Goal: Information Seeking & Learning: Find specific fact

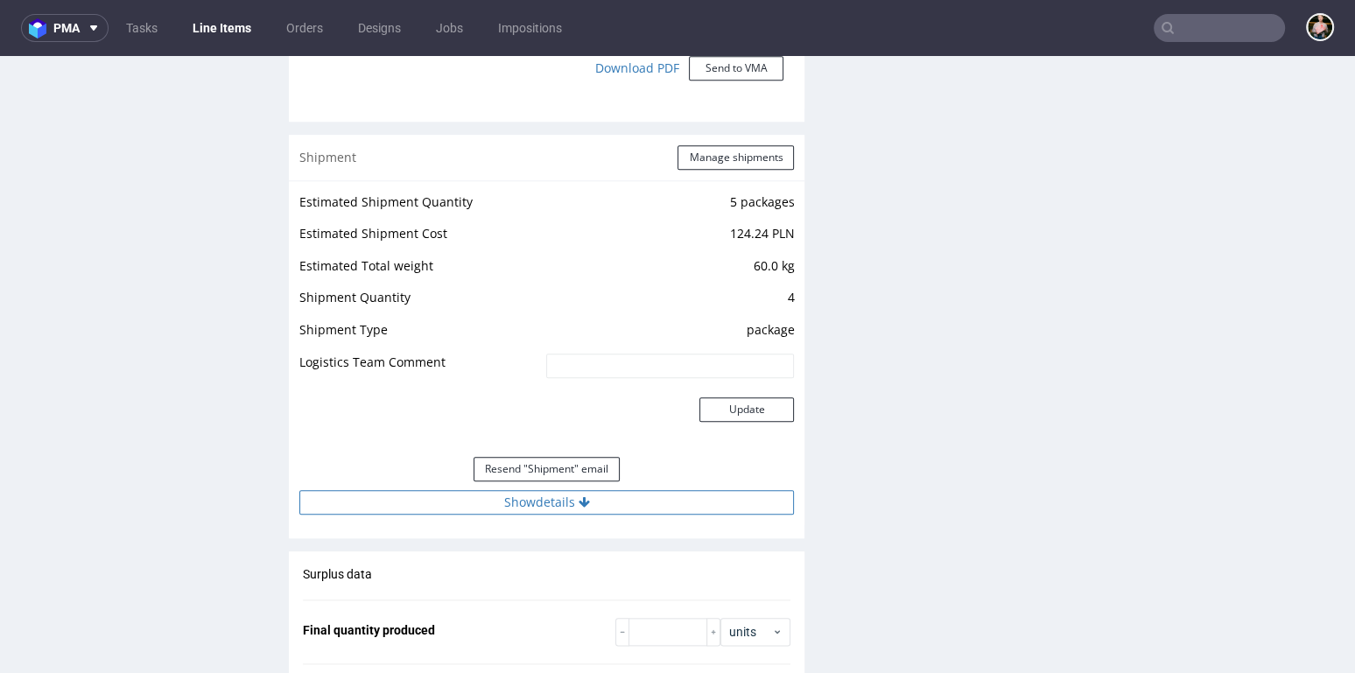
click at [531, 498] on button "Show details" at bounding box center [546, 502] width 494 height 25
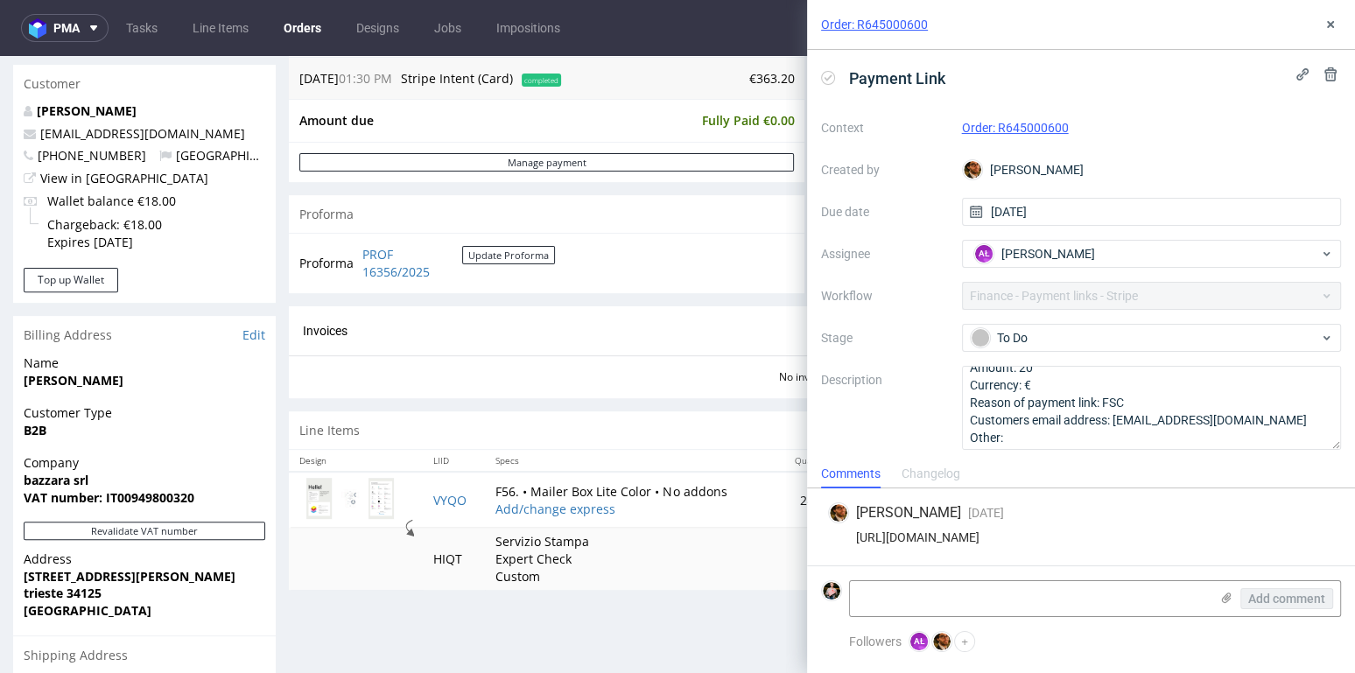
scroll to position [531, 0]
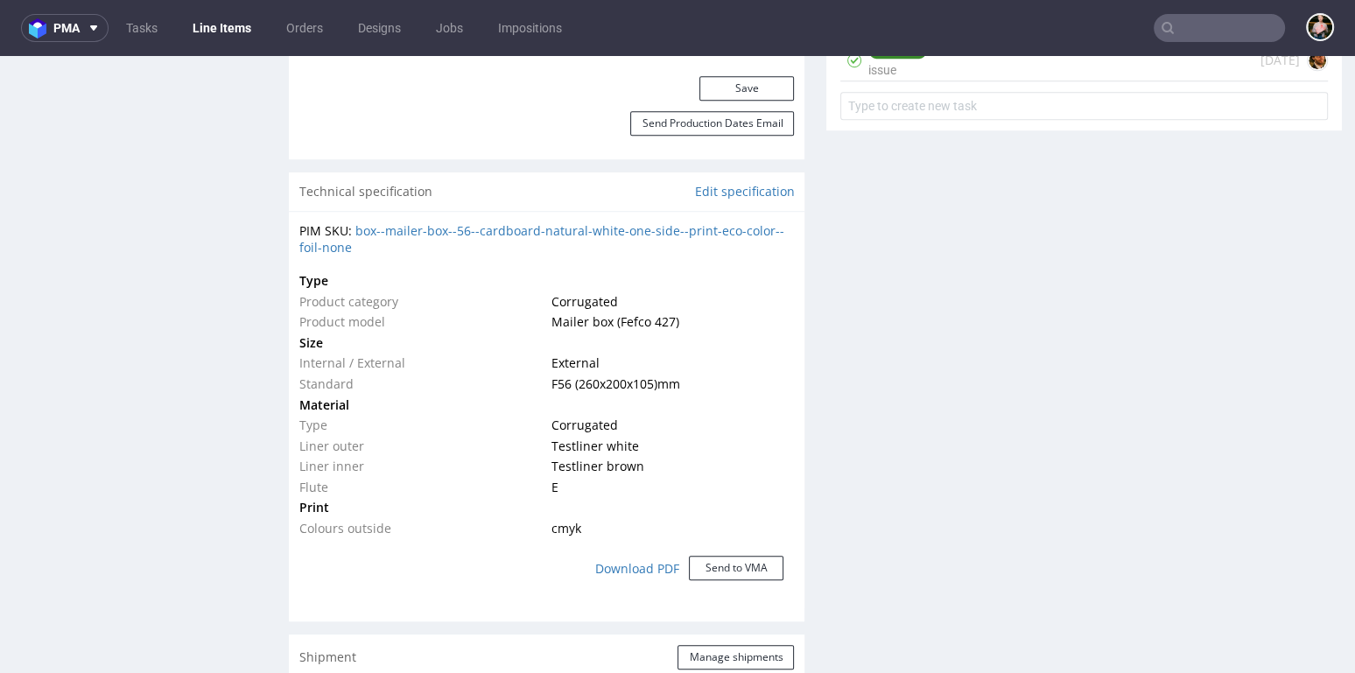
scroll to position [1185, 0]
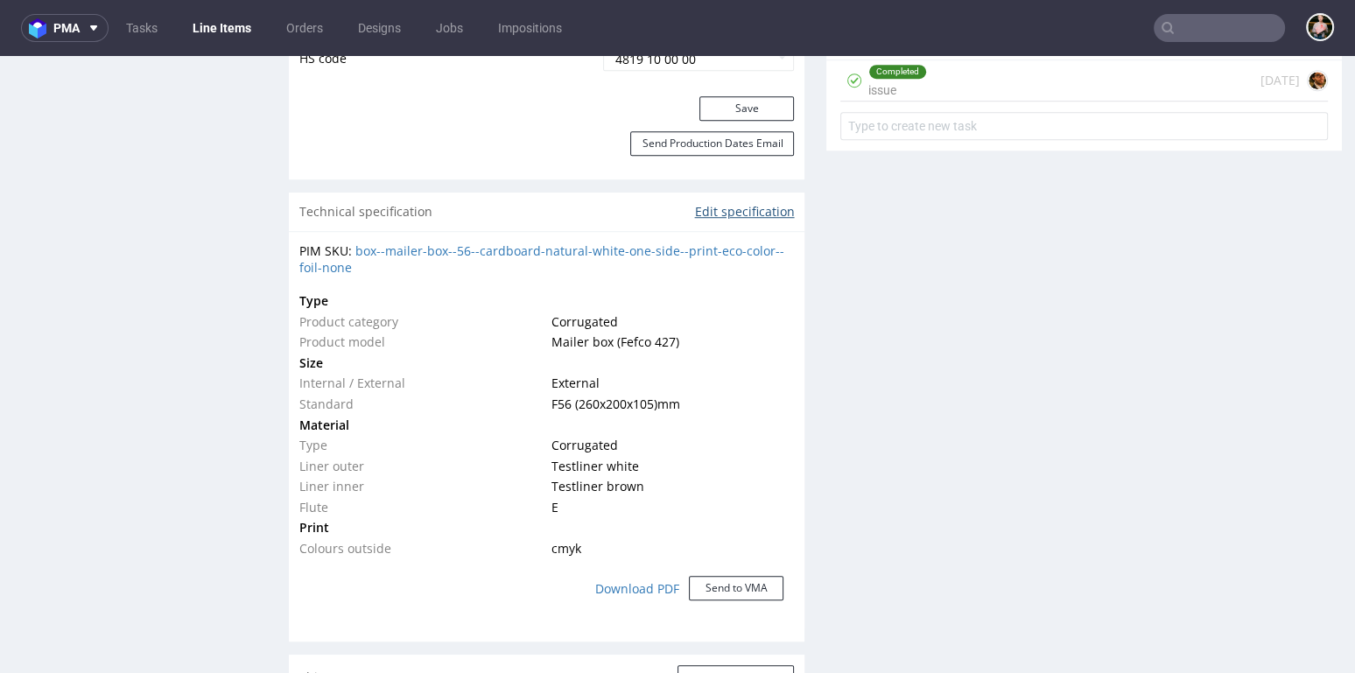
click at [721, 204] on link "Edit specification" at bounding box center [744, 212] width 100 height 18
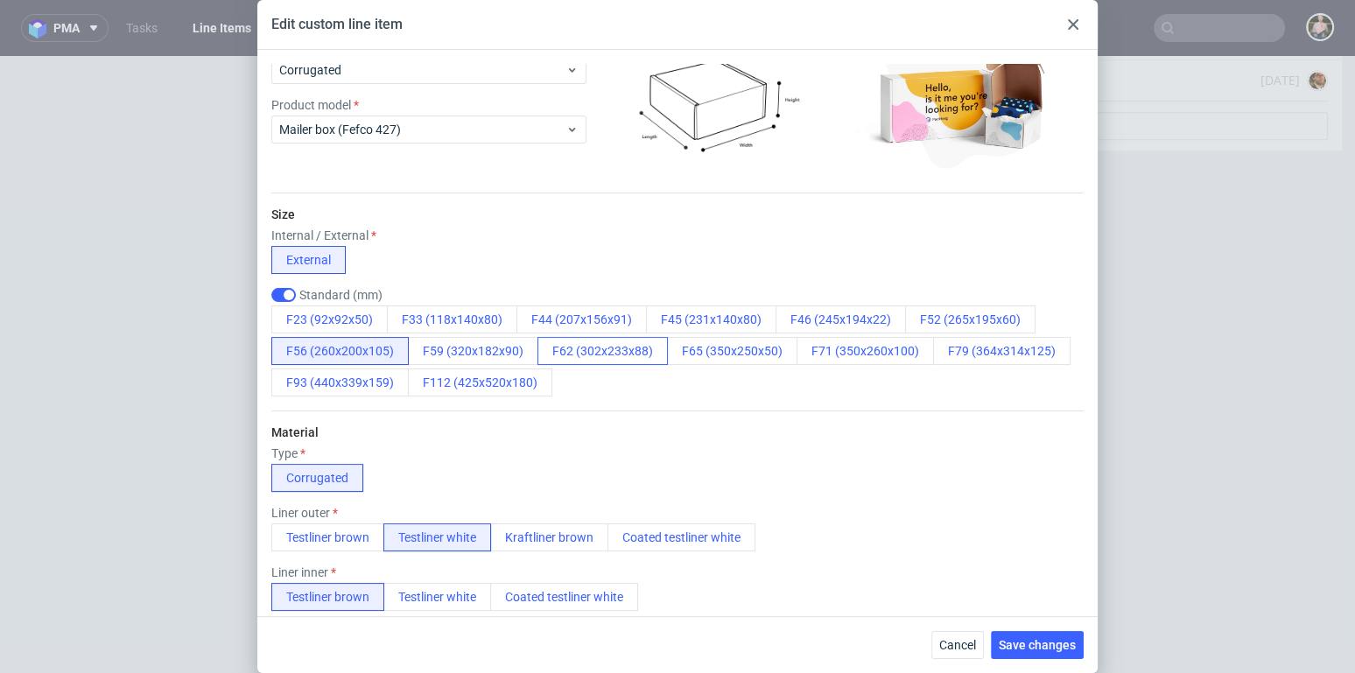
scroll to position [0, 0]
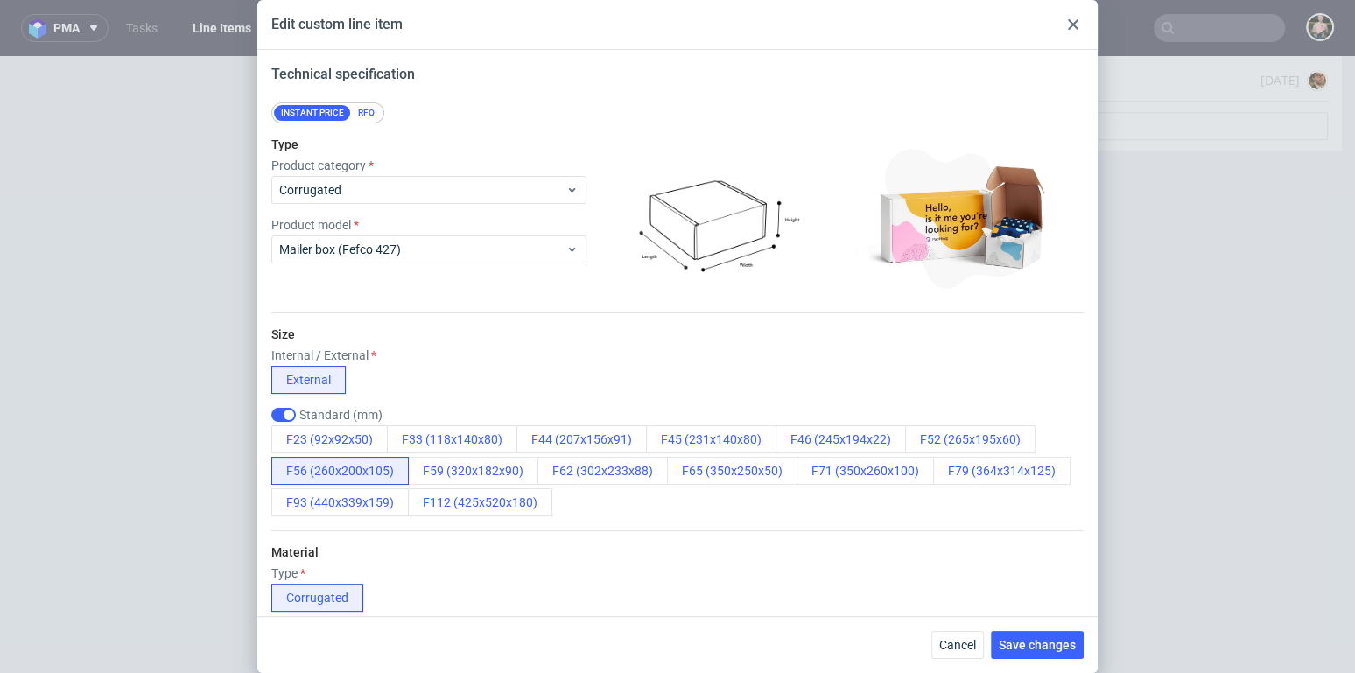
click at [1066, 18] on div at bounding box center [1072, 24] width 21 height 21
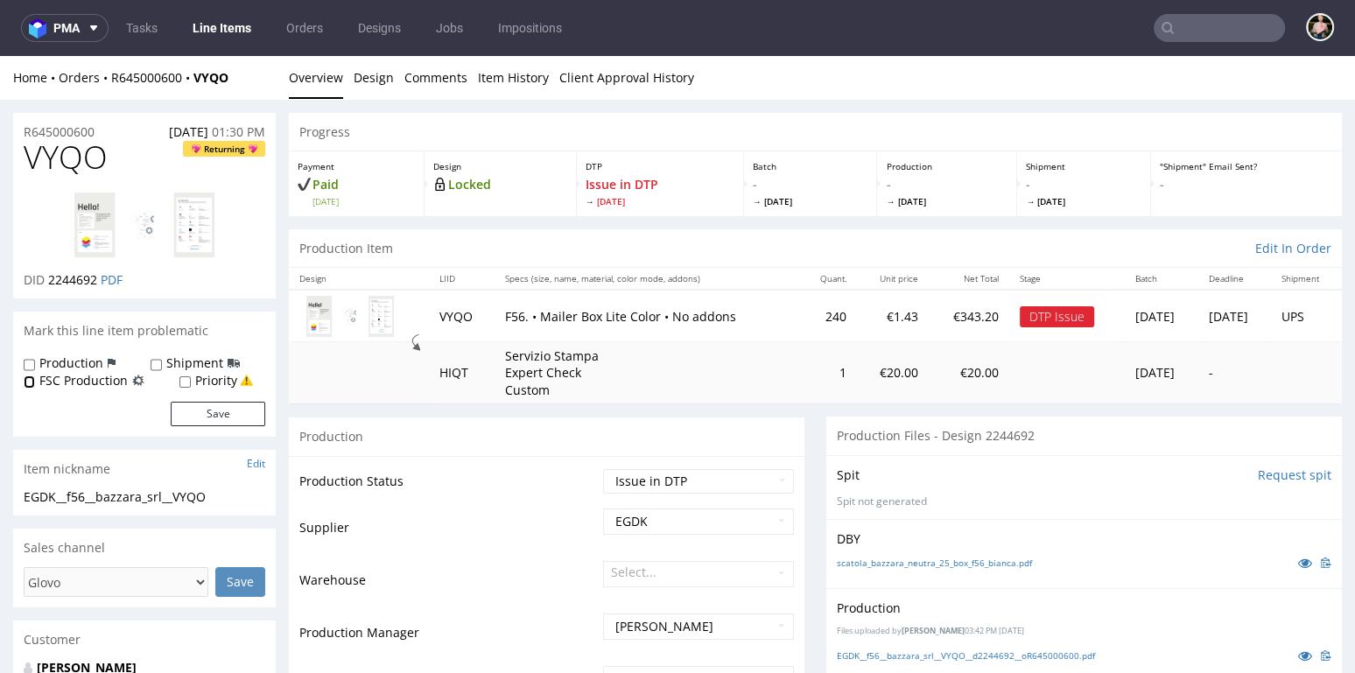
click at [31, 382] on input "FSC Production" at bounding box center [29, 382] width 11 height 14
click at [28, 380] on input "FSC Production" at bounding box center [29, 382] width 11 height 14
checkbox input "false"
drag, startPoint x: 469, startPoint y: 318, endPoint x: 429, endPoint y: 317, distance: 40.3
click at [429, 318] on td "VYQO" at bounding box center [462, 316] width 66 height 52
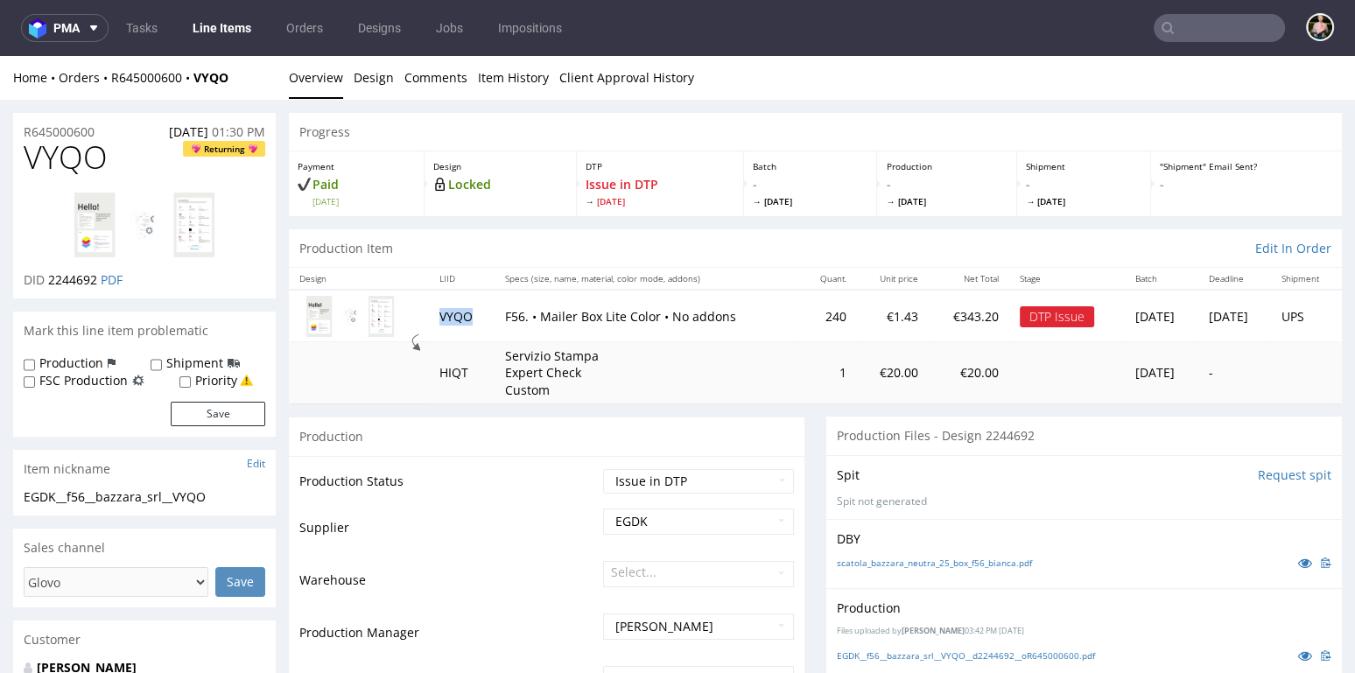
copy td "VYQO"
drag, startPoint x: 249, startPoint y: 84, endPoint x: 113, endPoint y: 78, distance: 135.8
click at [113, 78] on div "Home Orders R645000600 VYQO" at bounding box center [144, 78] width 263 height 18
copy div "R645000600 VYQO"
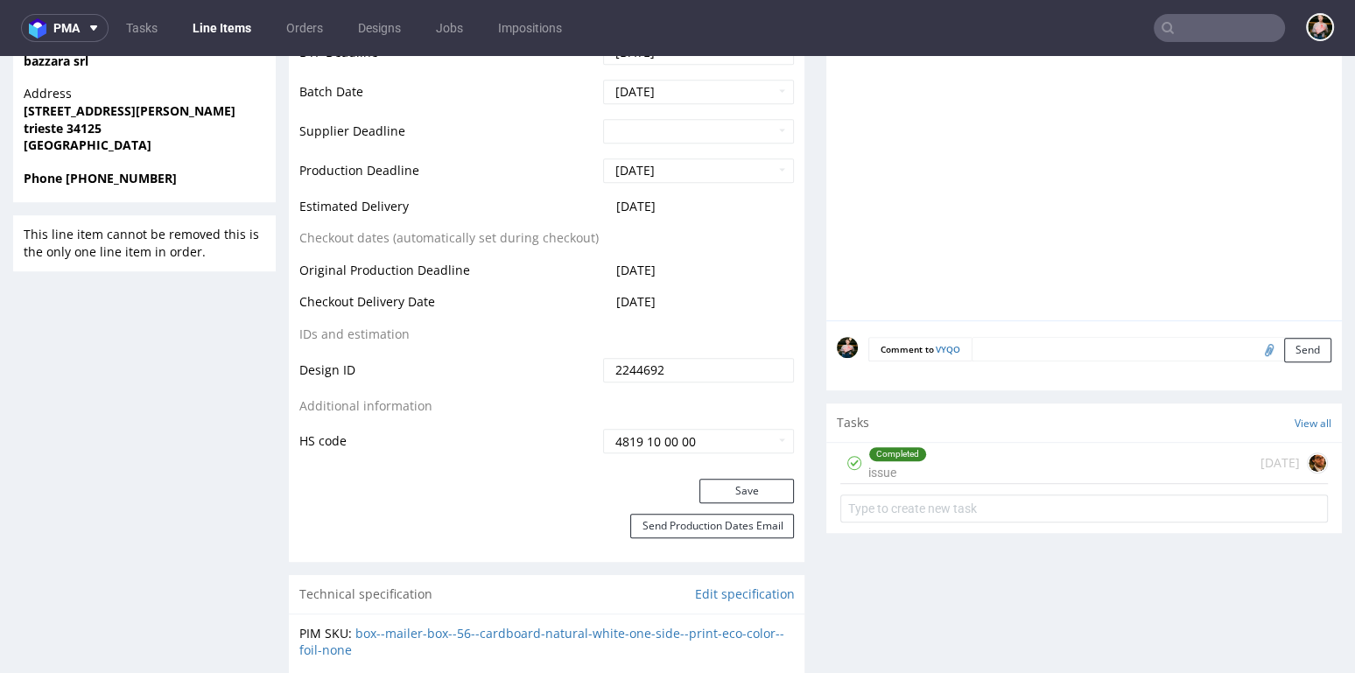
scroll to position [801, 0]
click at [1008, 455] on div "Completed issue 5 days ago" at bounding box center [1083, 465] width 487 height 41
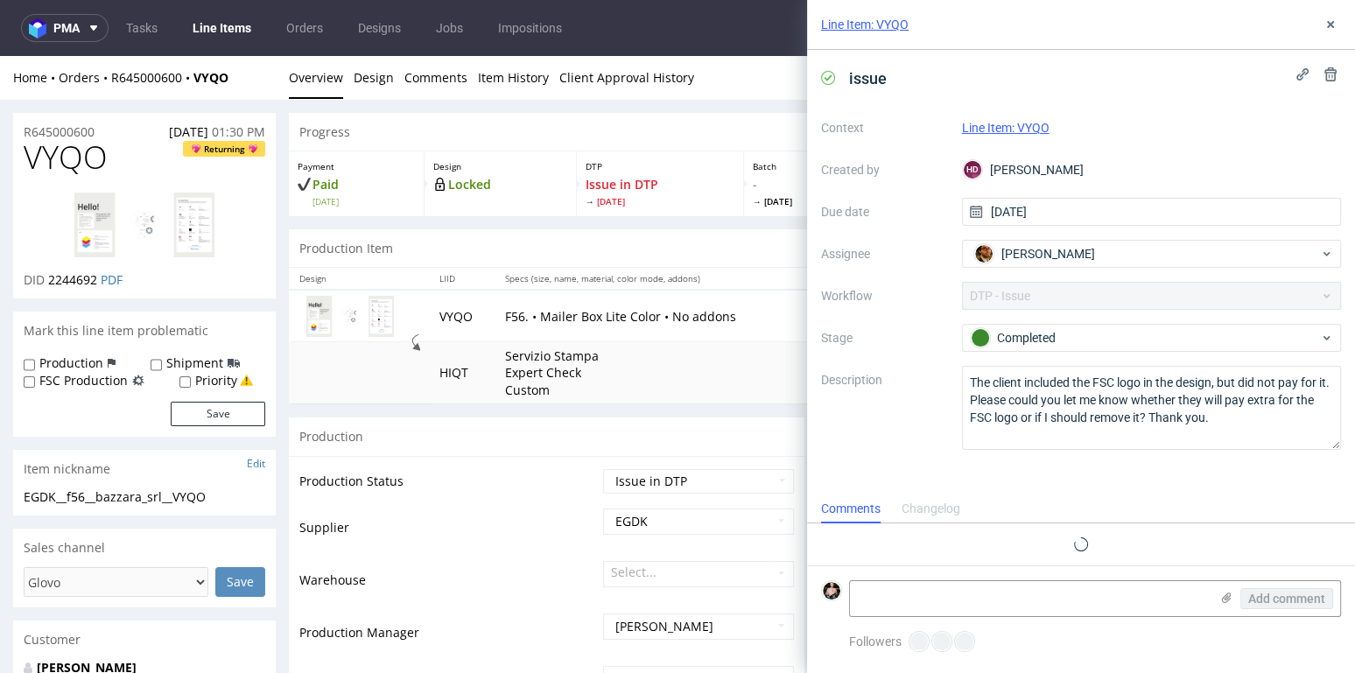
scroll to position [1, 0]
click at [1328, 23] on use at bounding box center [1330, 24] width 7 height 7
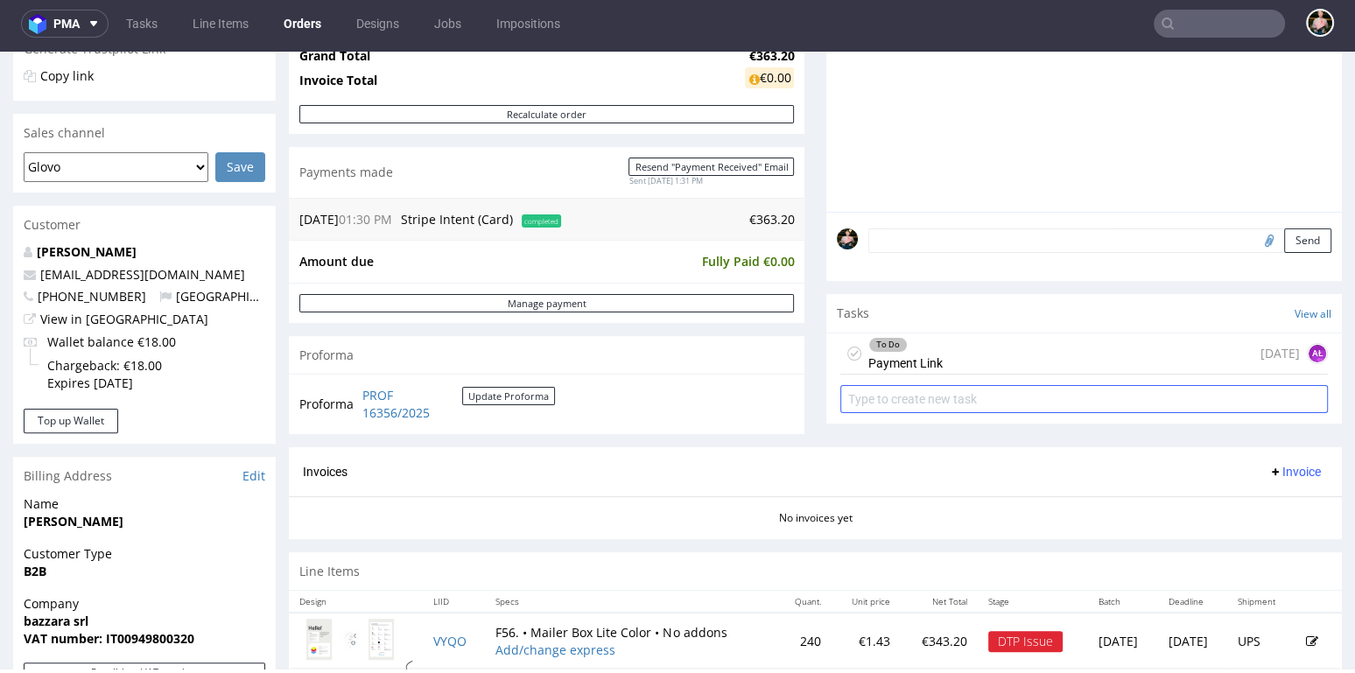
scroll to position [380, 0]
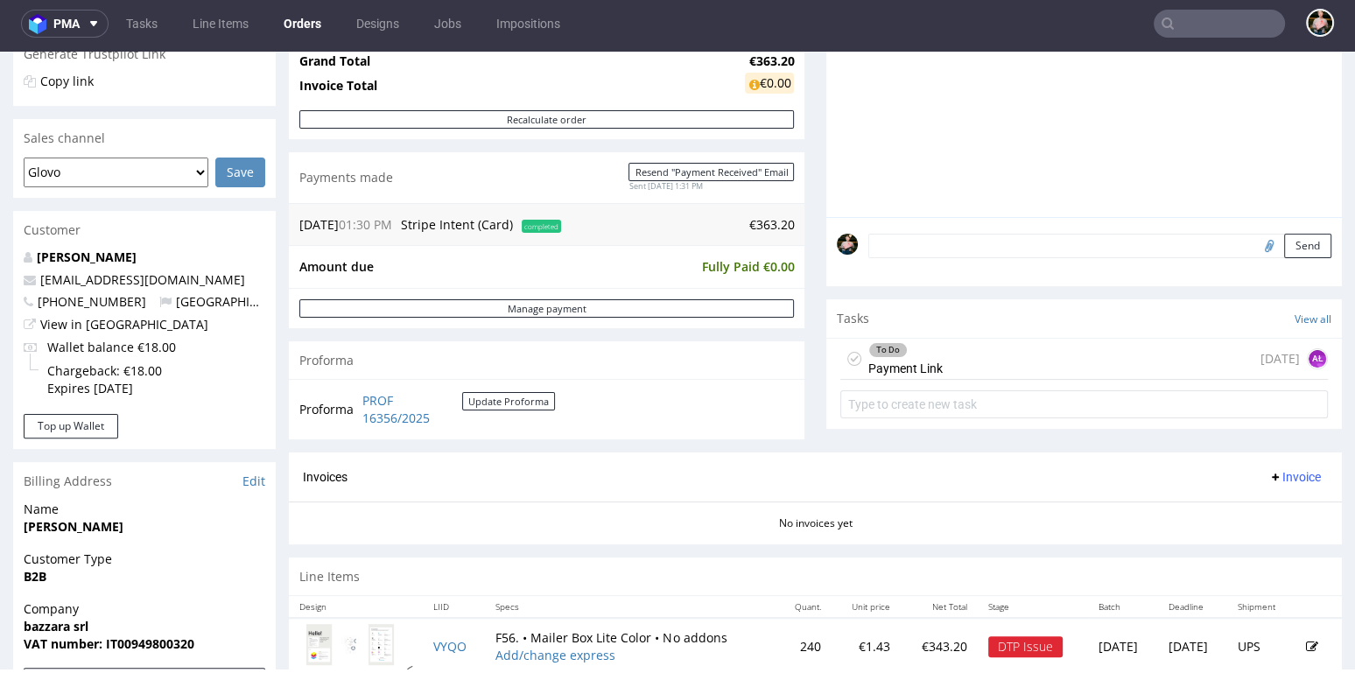
click at [964, 363] on div "To Do Payment Link 5 days ago AŁ" at bounding box center [1083, 359] width 487 height 41
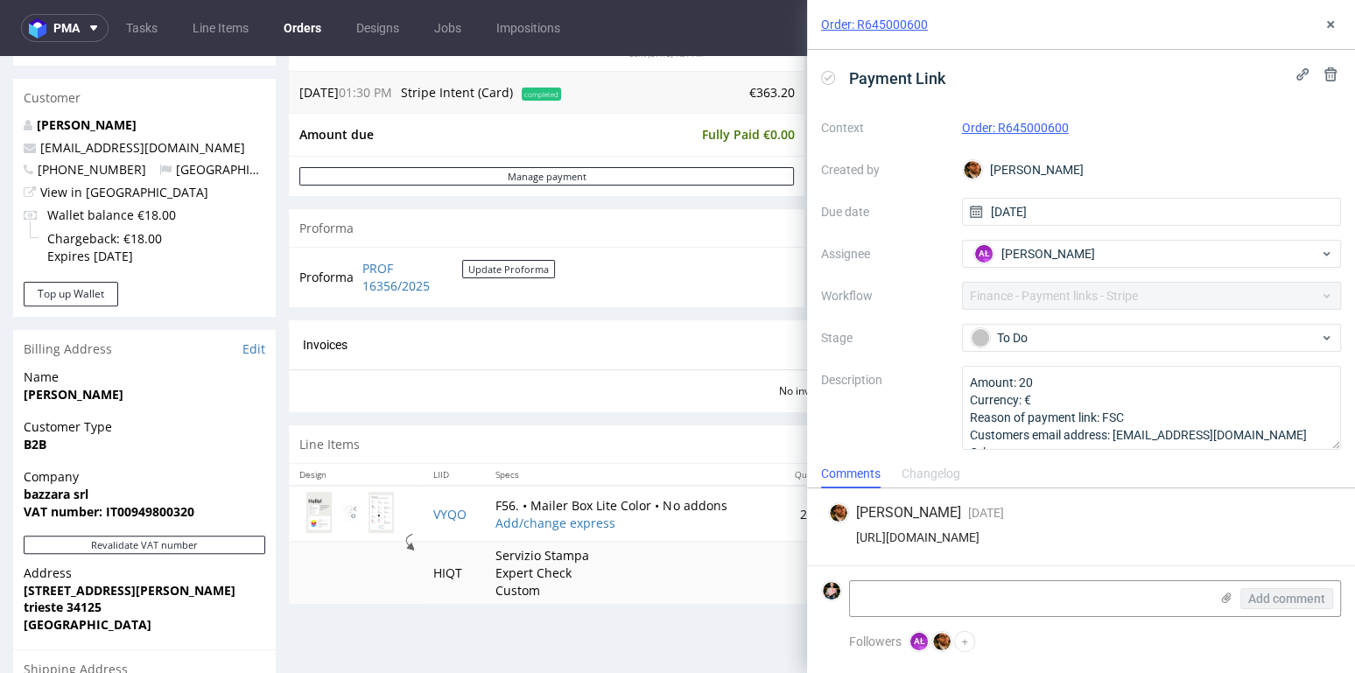
scroll to position [520, 0]
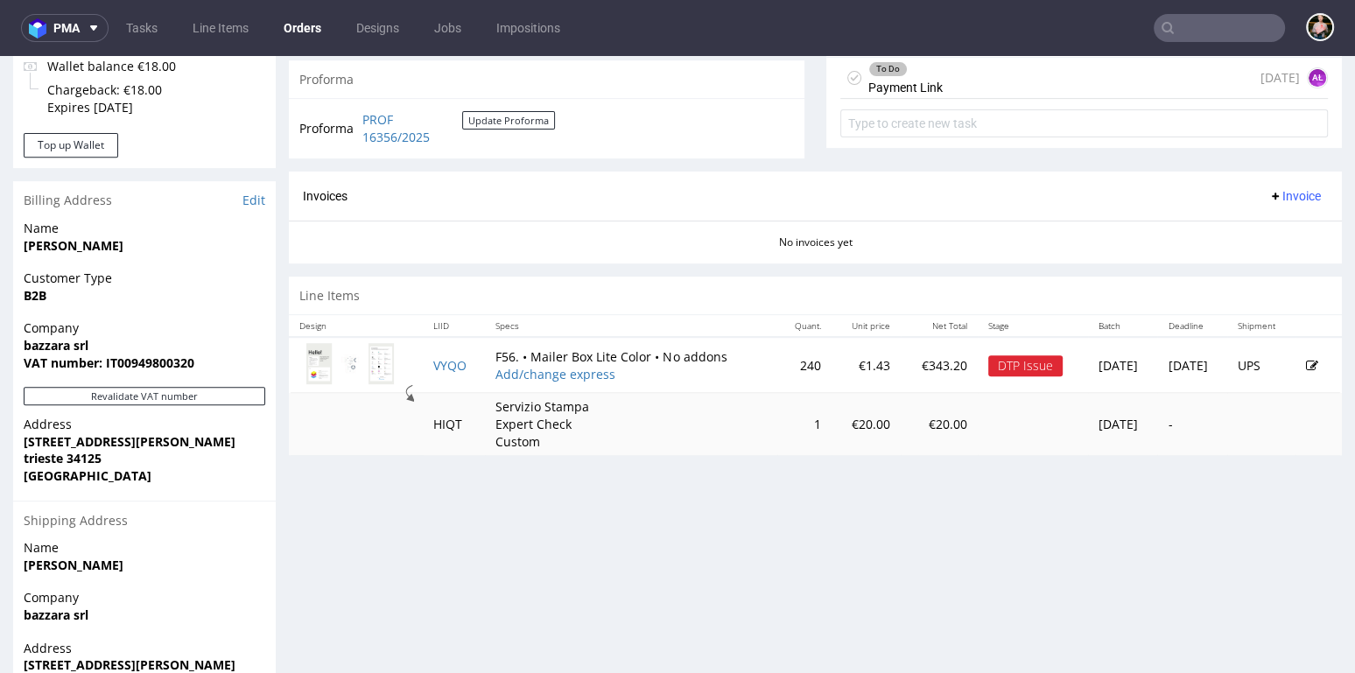
scroll to position [648, 0]
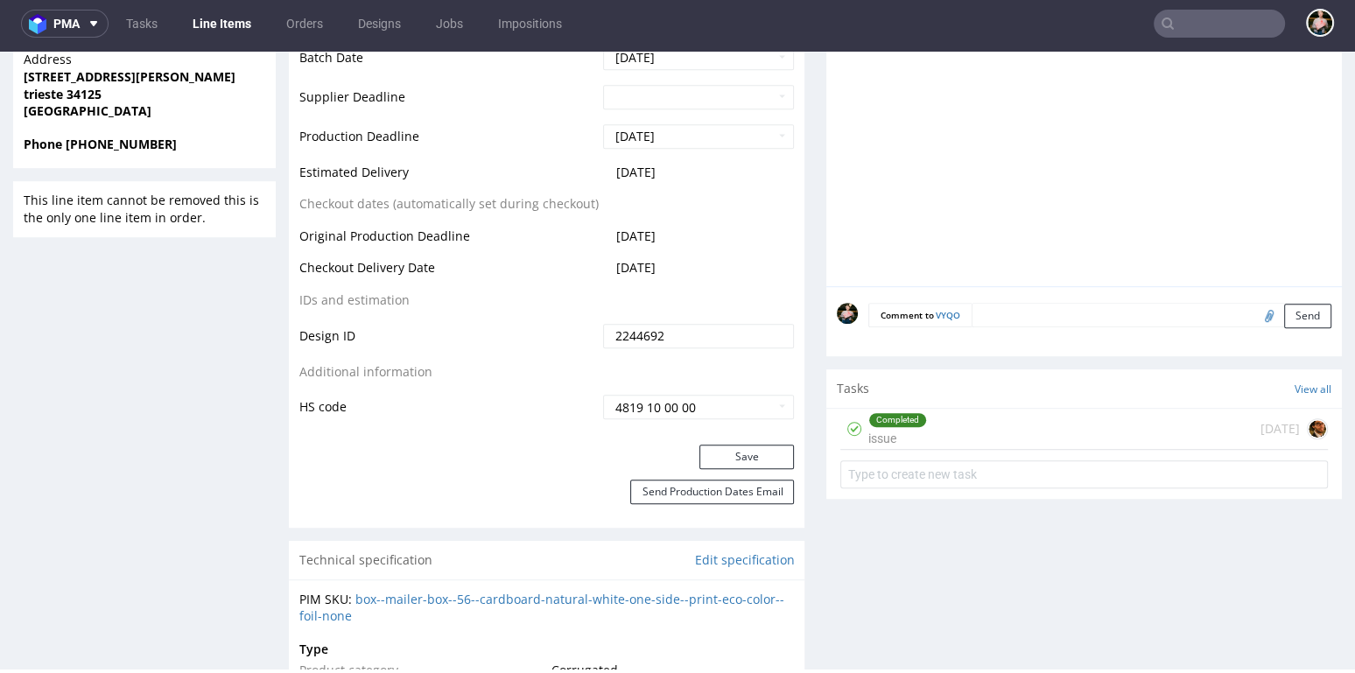
scroll to position [834, 0]
click at [936, 429] on div "Completed issue 5 days ago" at bounding box center [1083, 427] width 487 height 41
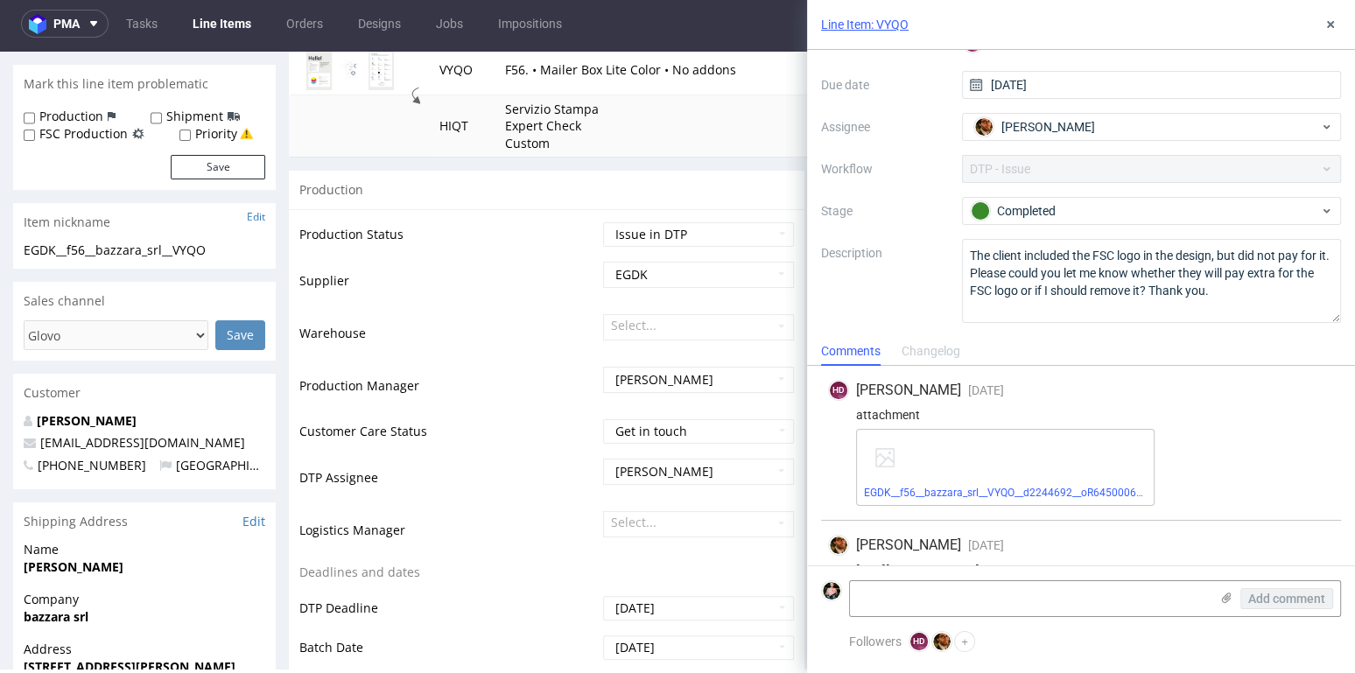
scroll to position [30, 0]
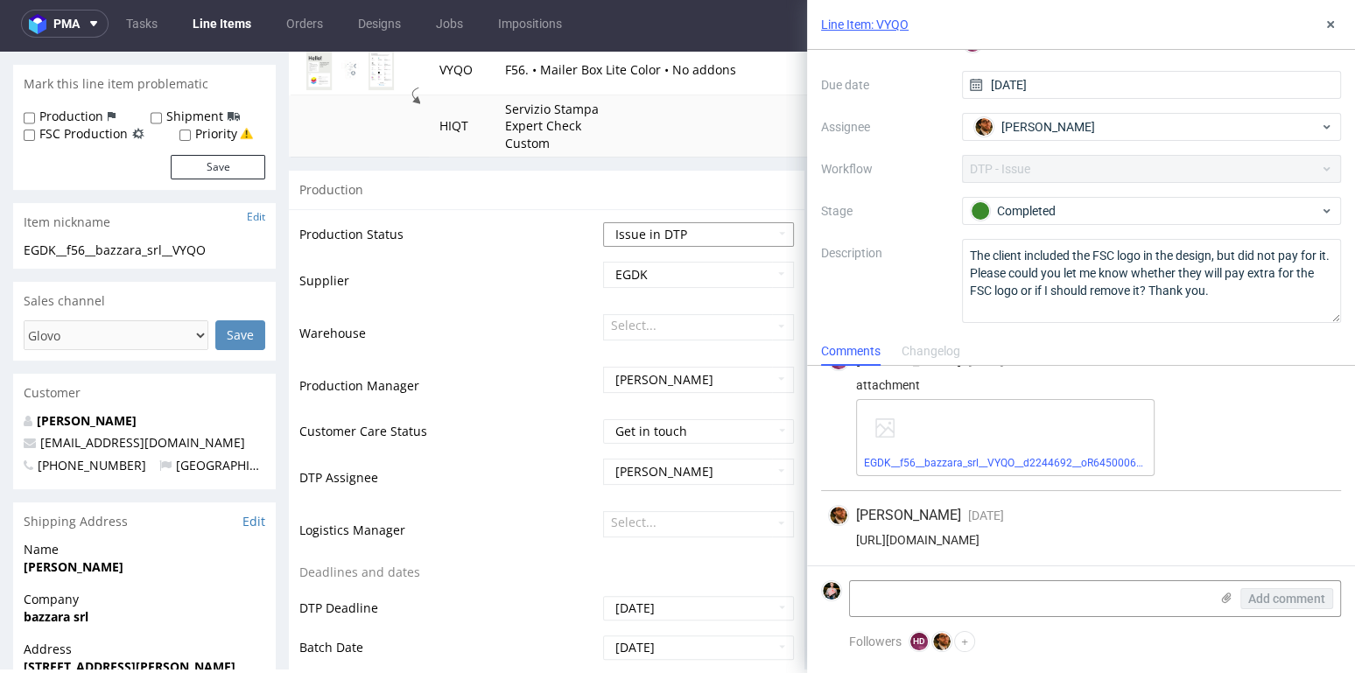
click at [672, 231] on select "Waiting for Artwork Waiting for Diecut Waiting for Mockup Waiting for DTP Waiti…" at bounding box center [698, 234] width 191 height 25
click at [1329, 29] on icon at bounding box center [1330, 25] width 14 height 14
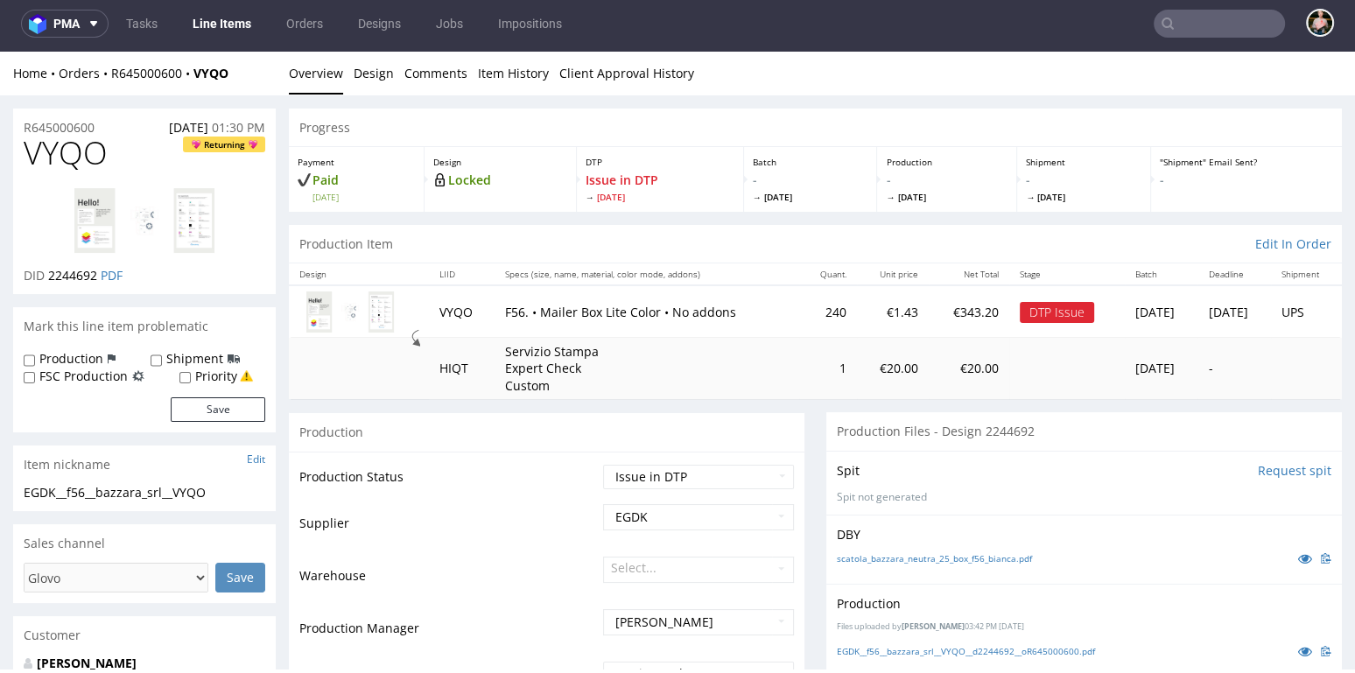
click at [145, 64] on div "Home Orders R645000600 VYQO Overview Design Comments Item History Client Approv…" at bounding box center [677, 74] width 1355 height 44
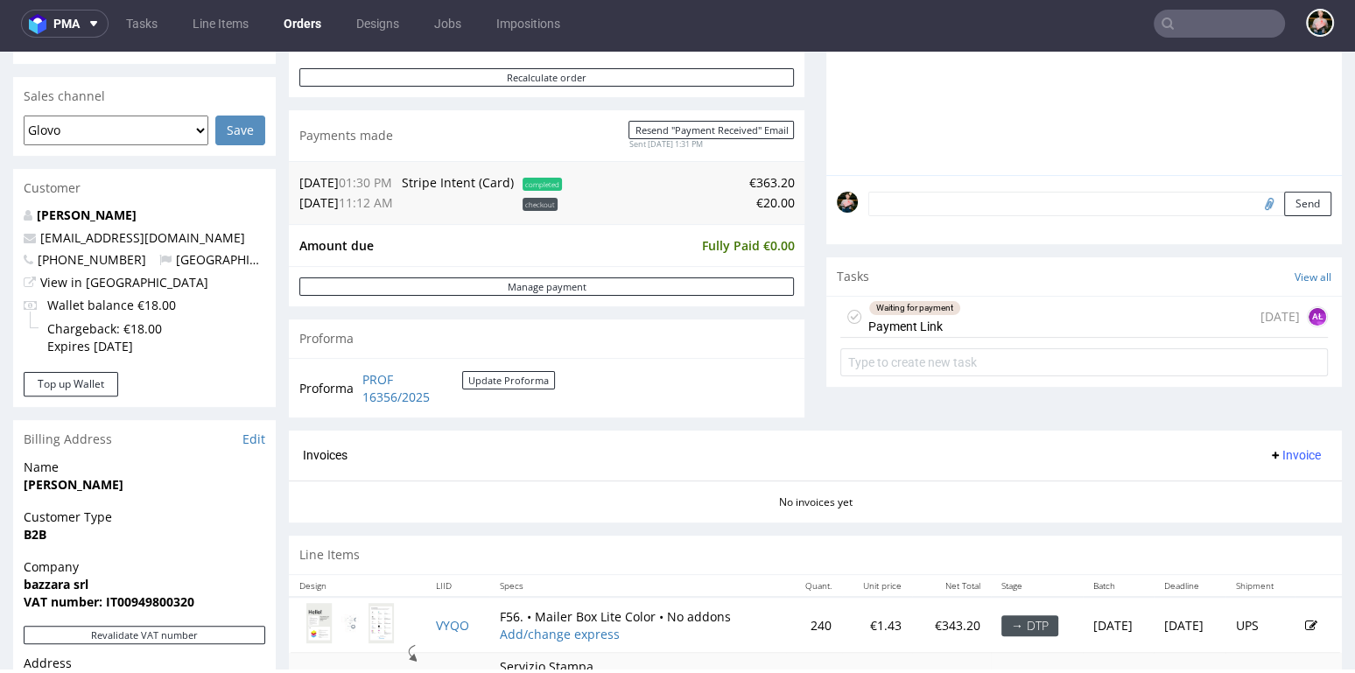
scroll to position [580, 0]
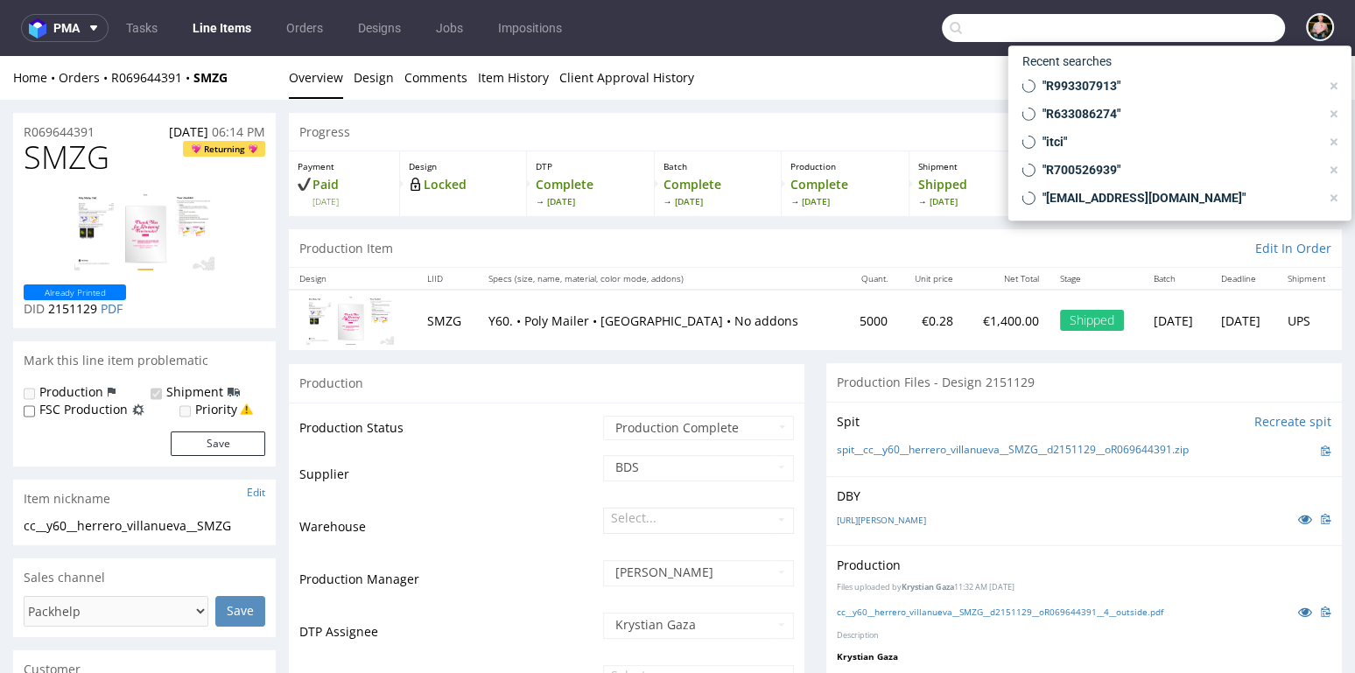
click at [1203, 33] on input "text" at bounding box center [1113, 28] width 343 height 28
paste input "jin94wuji@gmail.com"
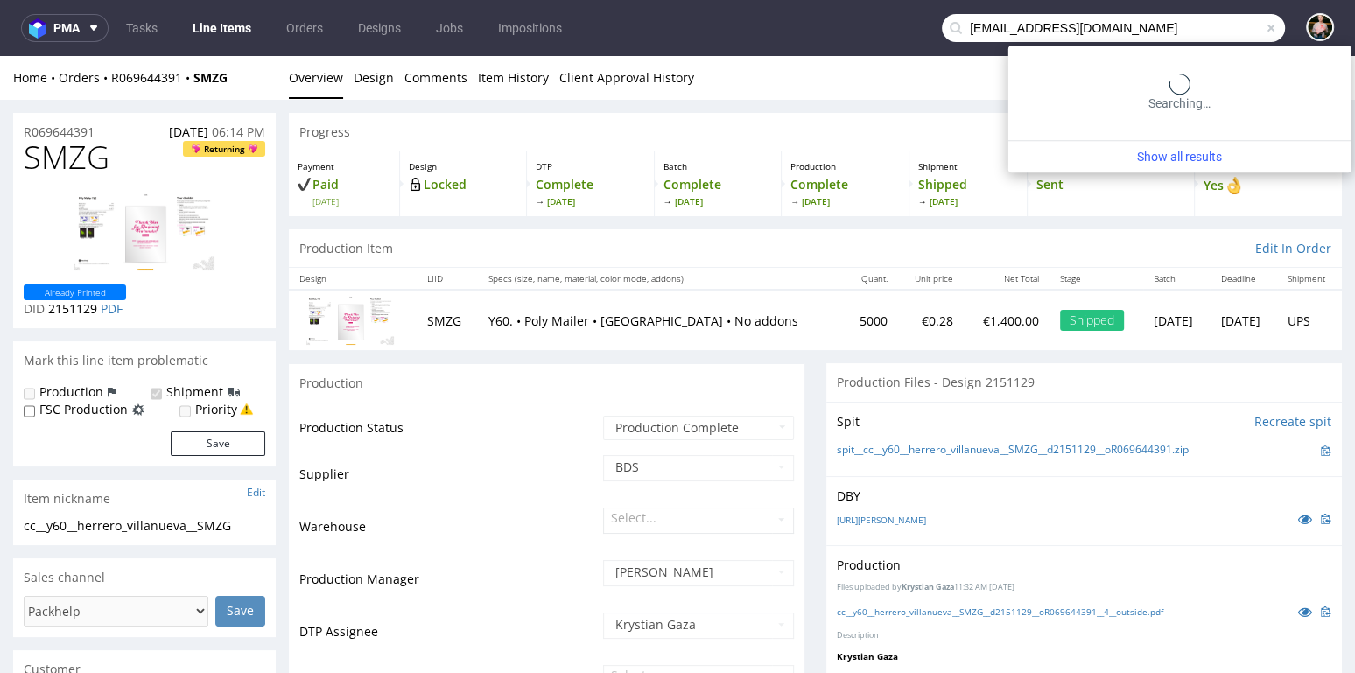
type input "jin94wuji@gmail.com"
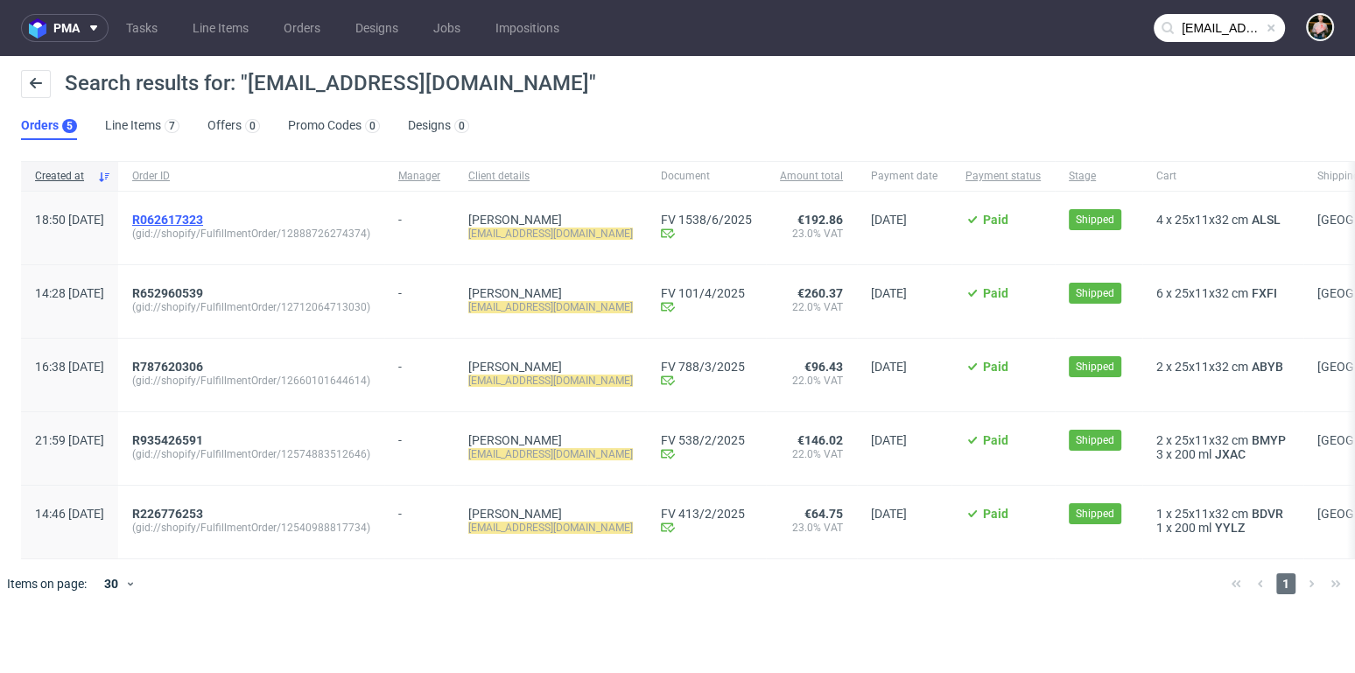
click at [203, 216] on span "R062617323" at bounding box center [167, 220] width 71 height 14
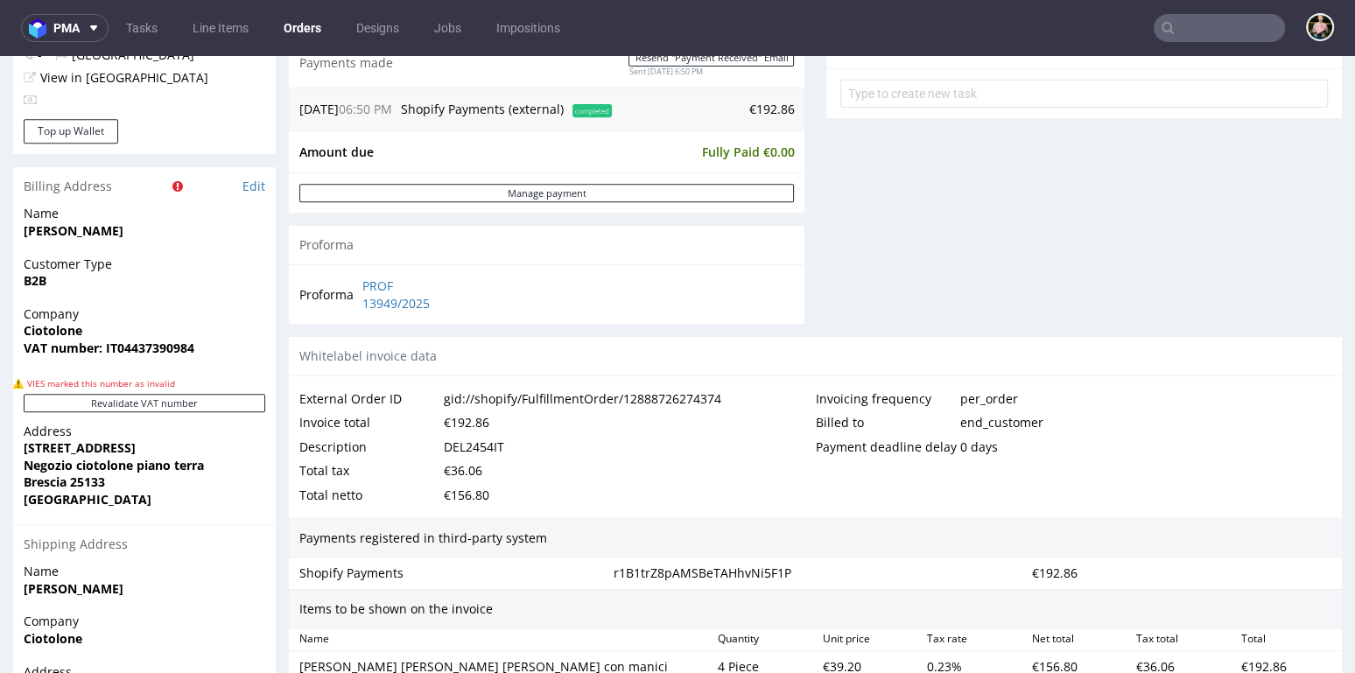
scroll to position [704, 0]
drag, startPoint x: 103, startPoint y: 344, endPoint x: 229, endPoint y: 345, distance: 126.0
click at [229, 345] on span "VAT number: IT04437390984" at bounding box center [145, 347] width 242 height 18
copy strong "IT04437390984"
click at [137, 305] on span "Company" at bounding box center [145, 313] width 242 height 18
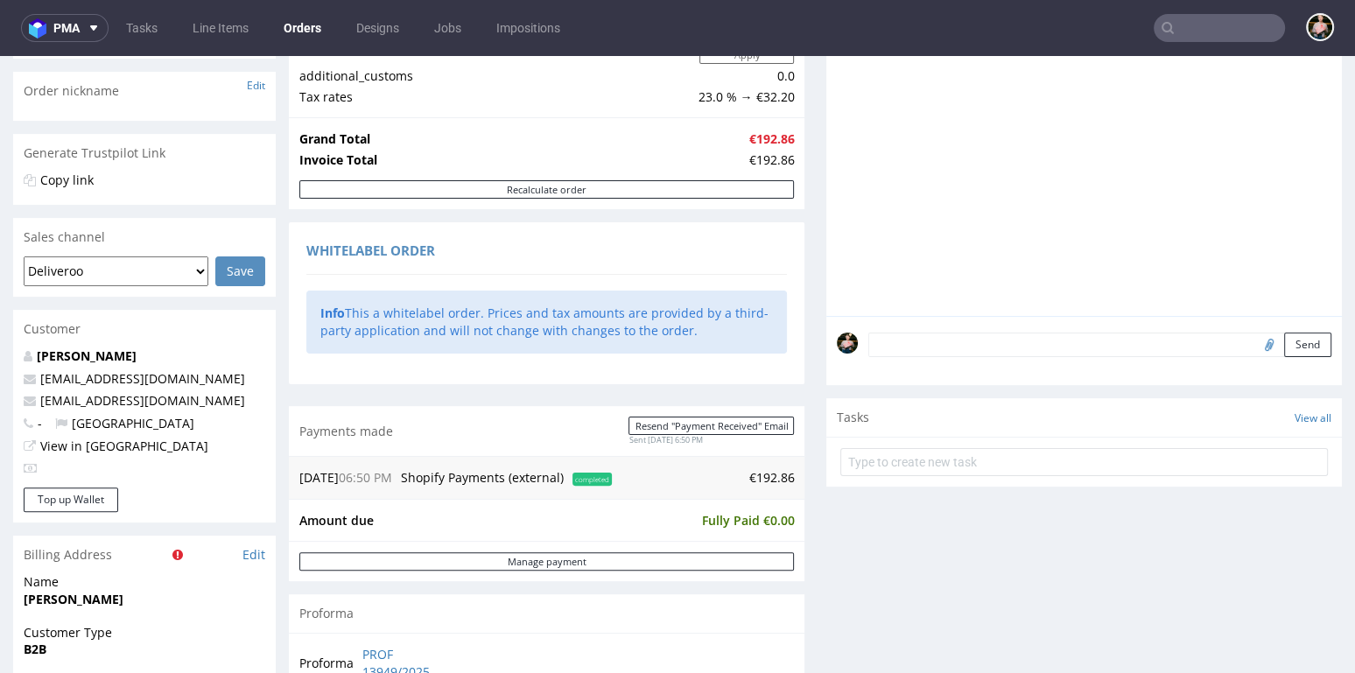
scroll to position [0, 0]
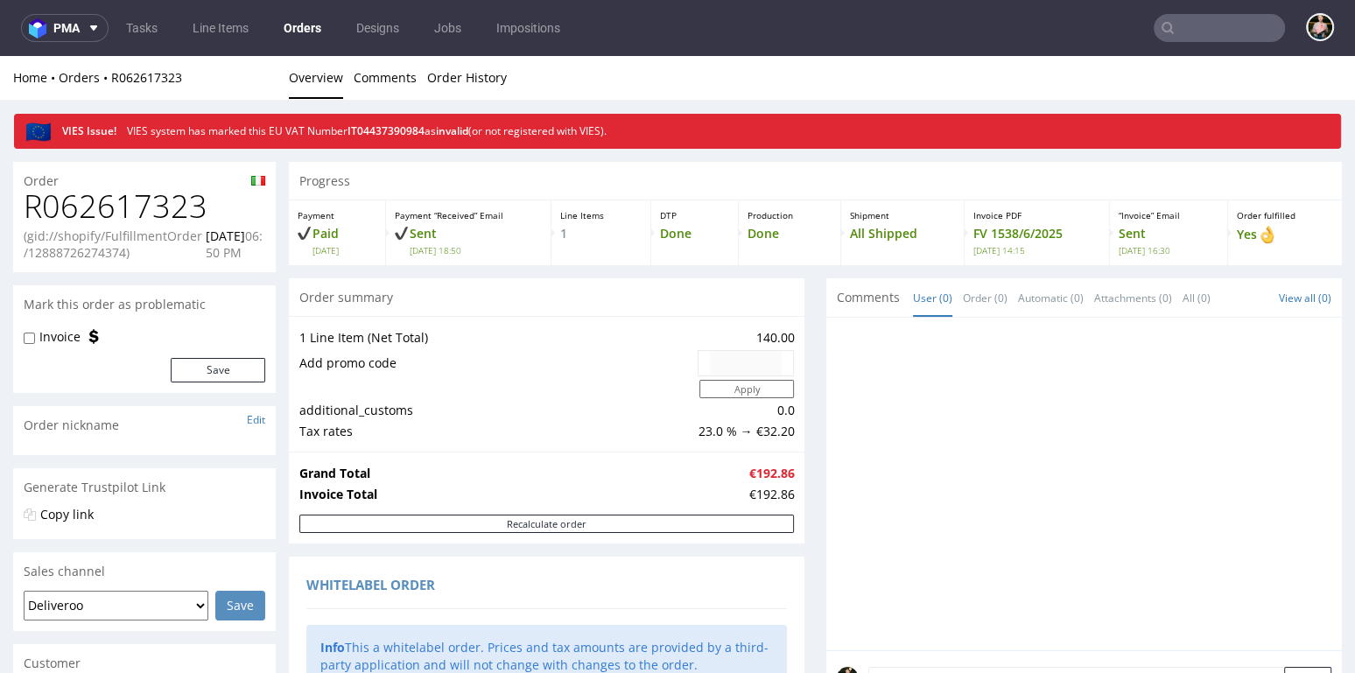
click at [1198, 27] on input "text" at bounding box center [1218, 28] width 131 height 28
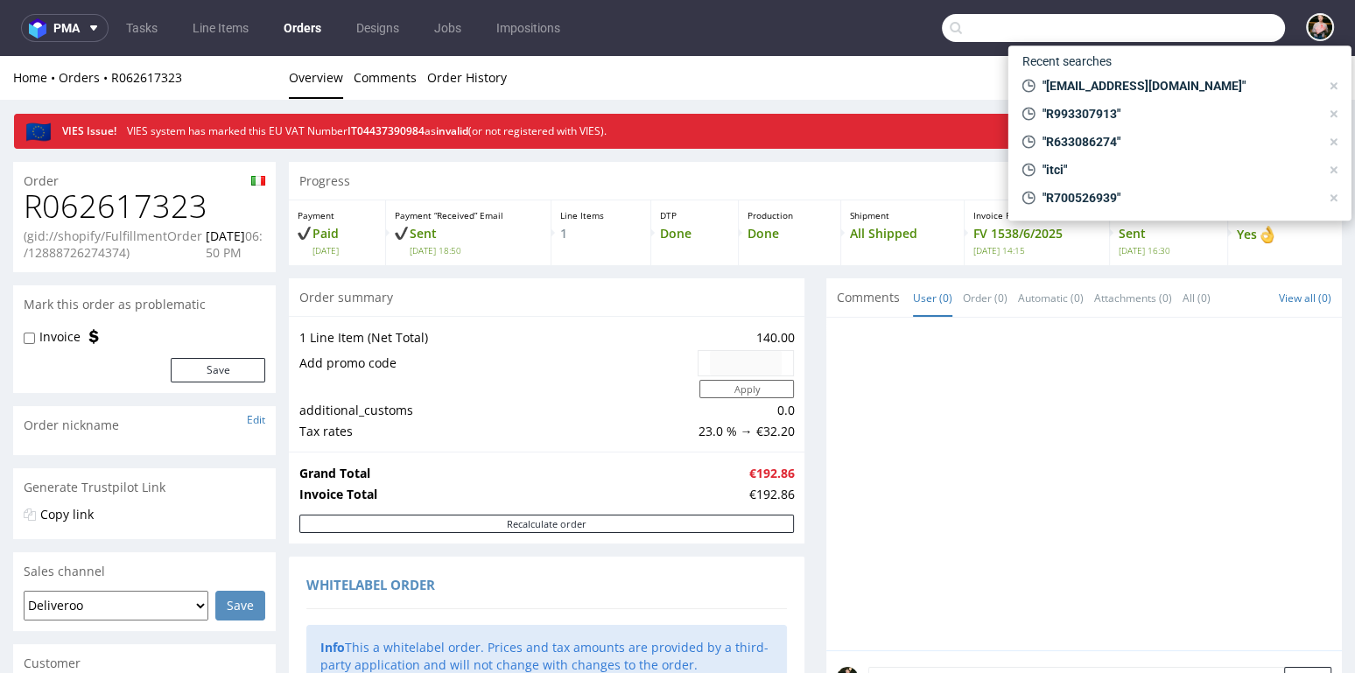
paste input "IT04437390984"
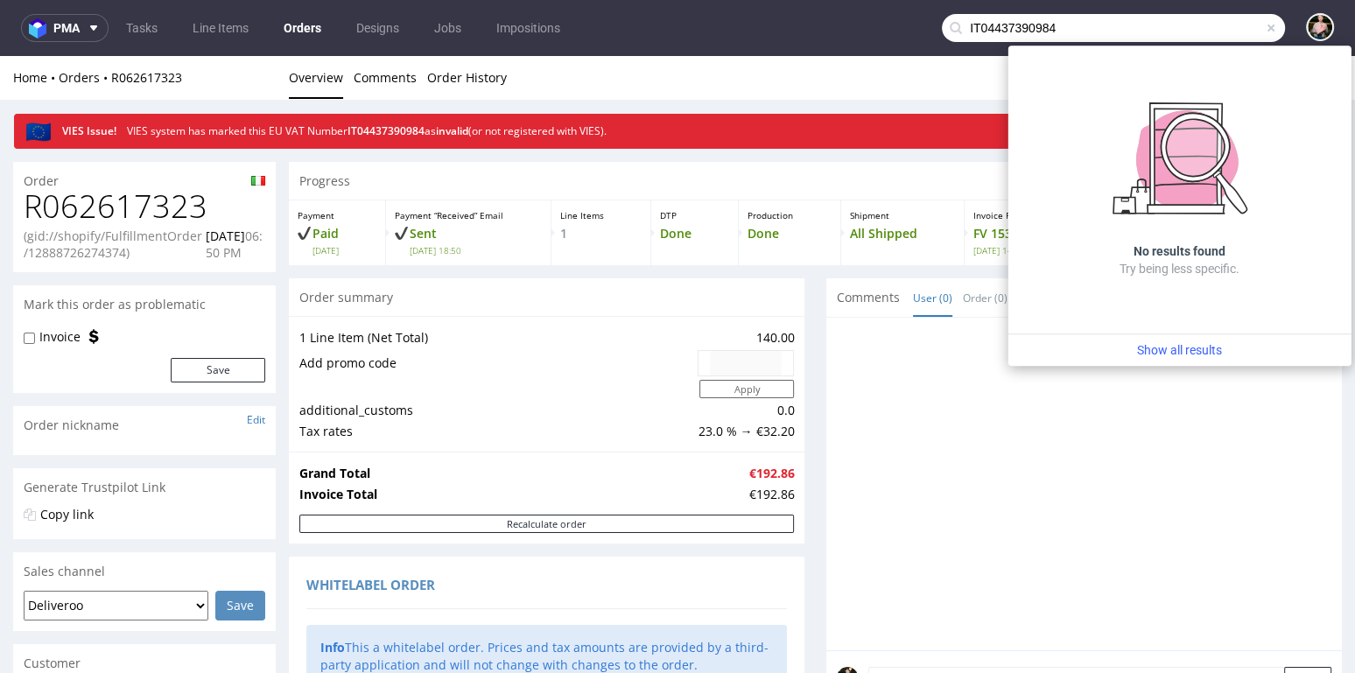
type input "IT04437390984"
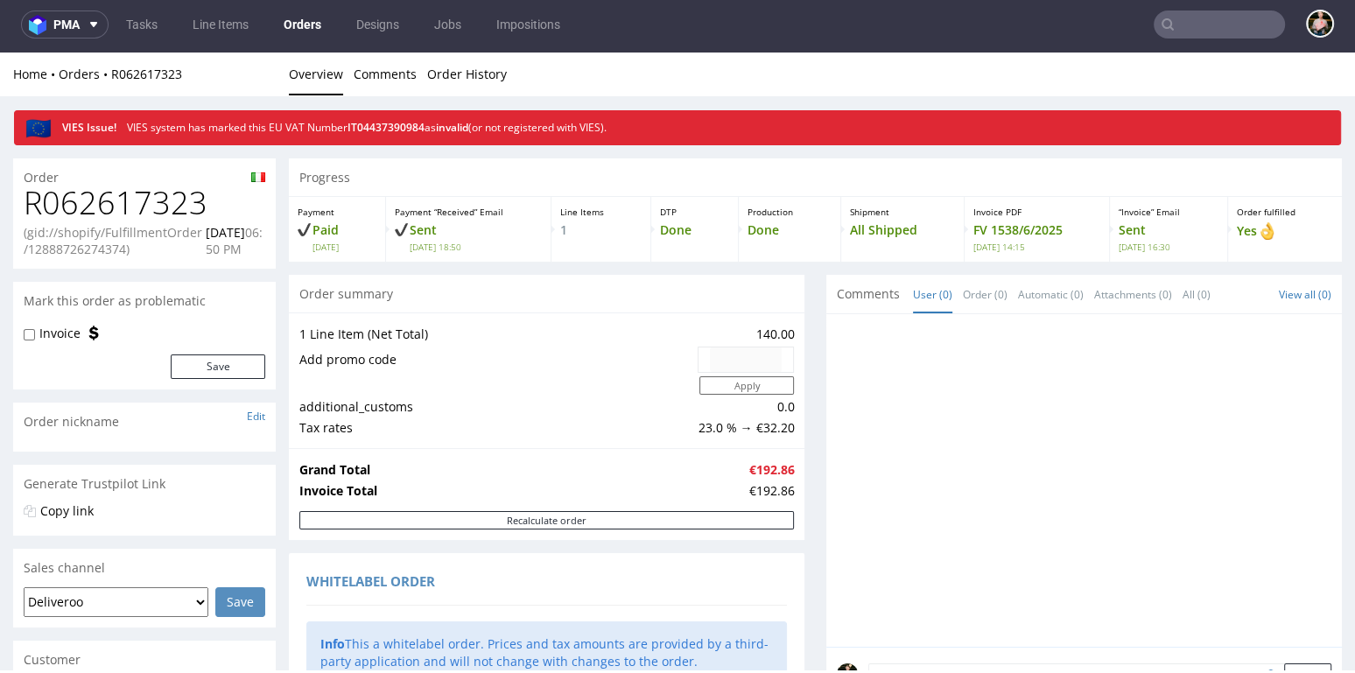
scroll to position [413, 0]
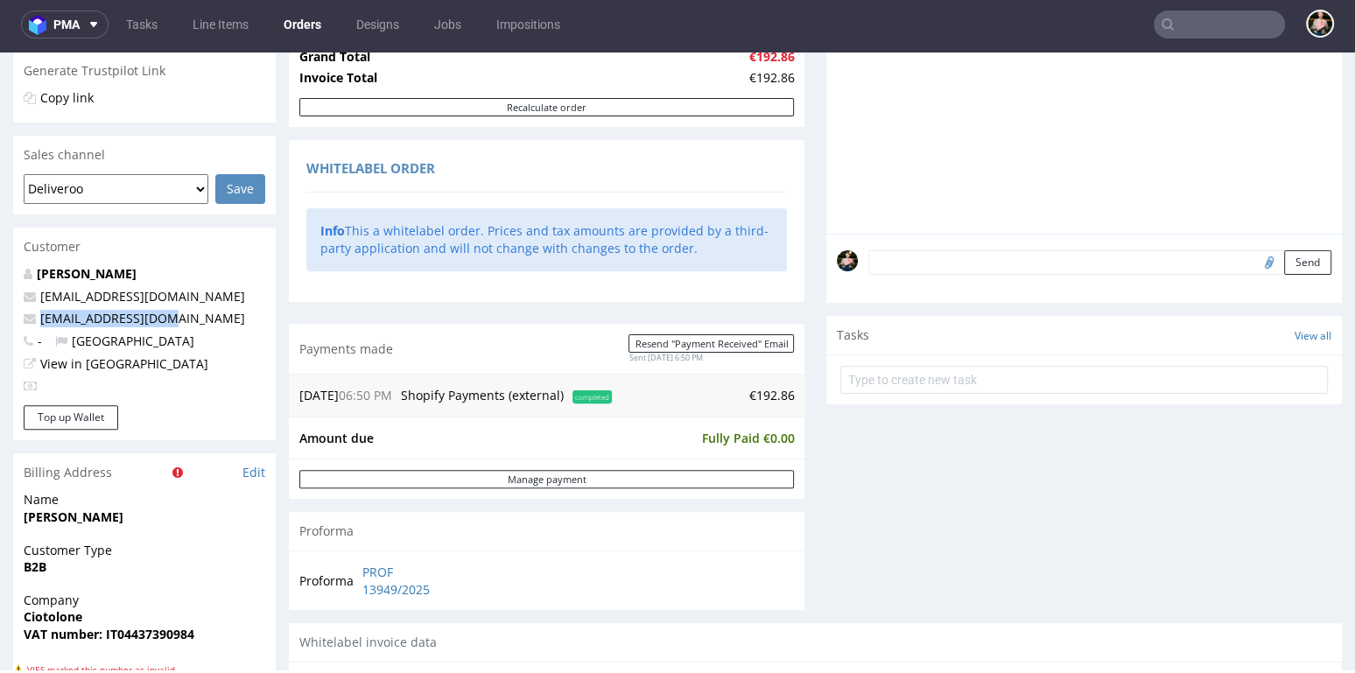
drag, startPoint x: 175, startPoint y: 318, endPoint x: 39, endPoint y: 317, distance: 136.5
click at [39, 317] on p "jin94wuji@gmail.com" at bounding box center [145, 319] width 242 height 18
copy link "jin94wuji@gmail.com"
click at [1209, 18] on input "text" at bounding box center [1218, 25] width 131 height 28
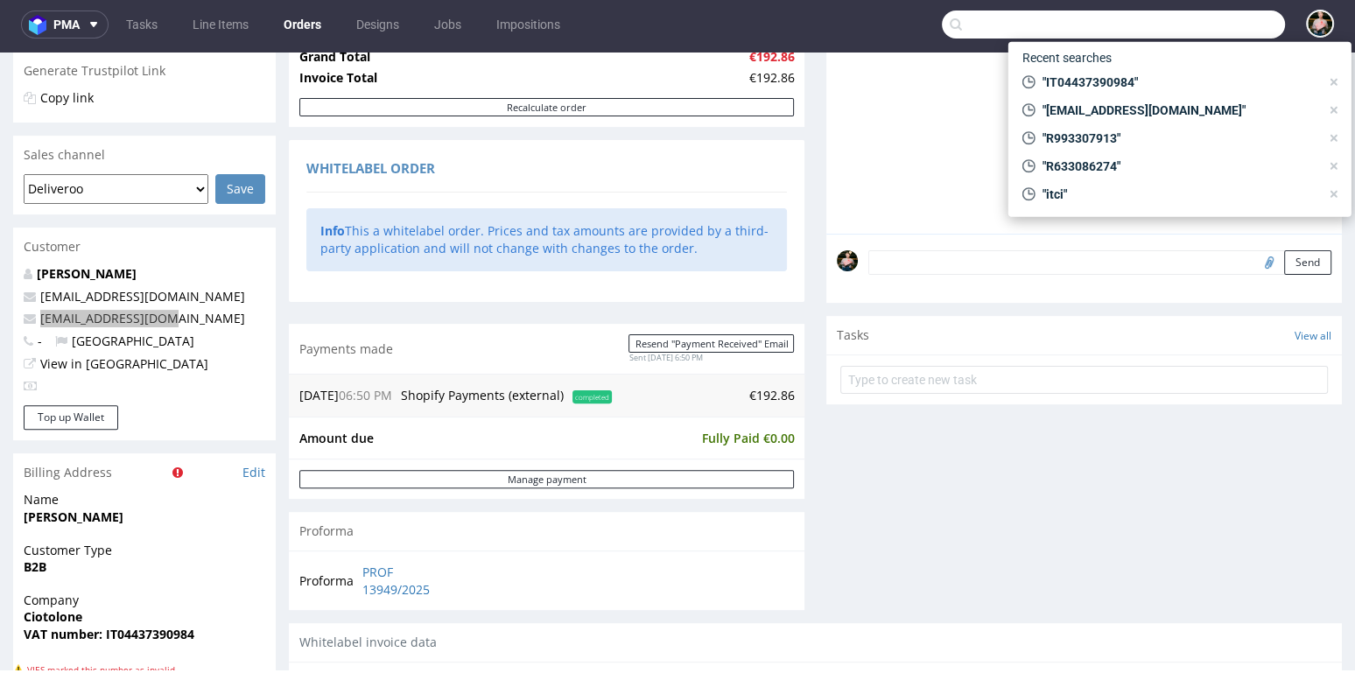
paste input "jin94wuji@gmail.com"
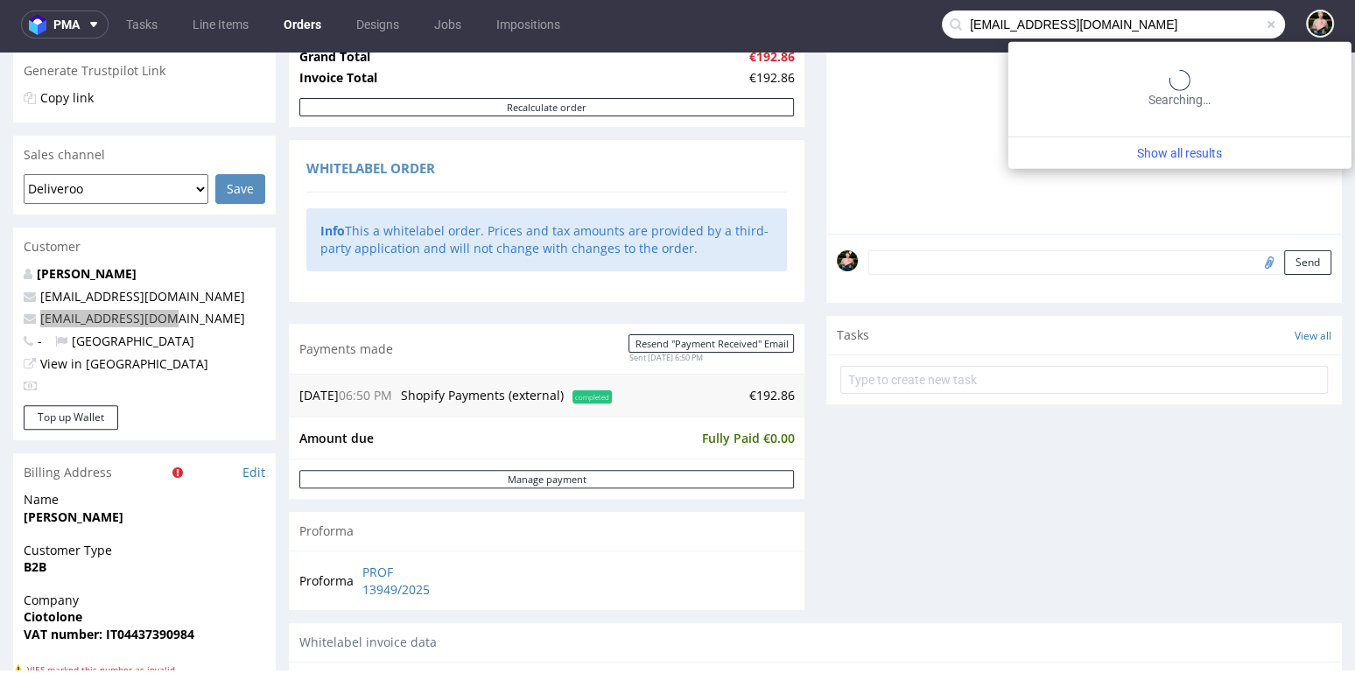
type input "jin94wuji@gmail.com"
